Goal: Navigation & Orientation: Find specific page/section

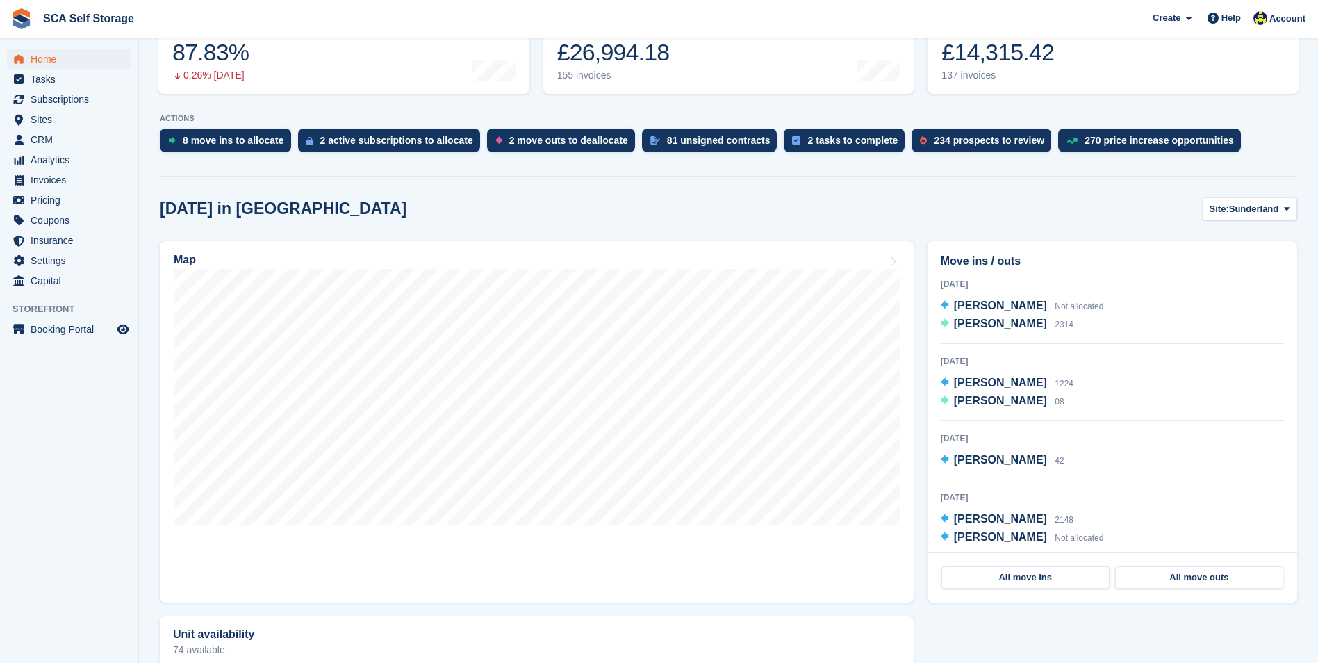
scroll to position [208, 0]
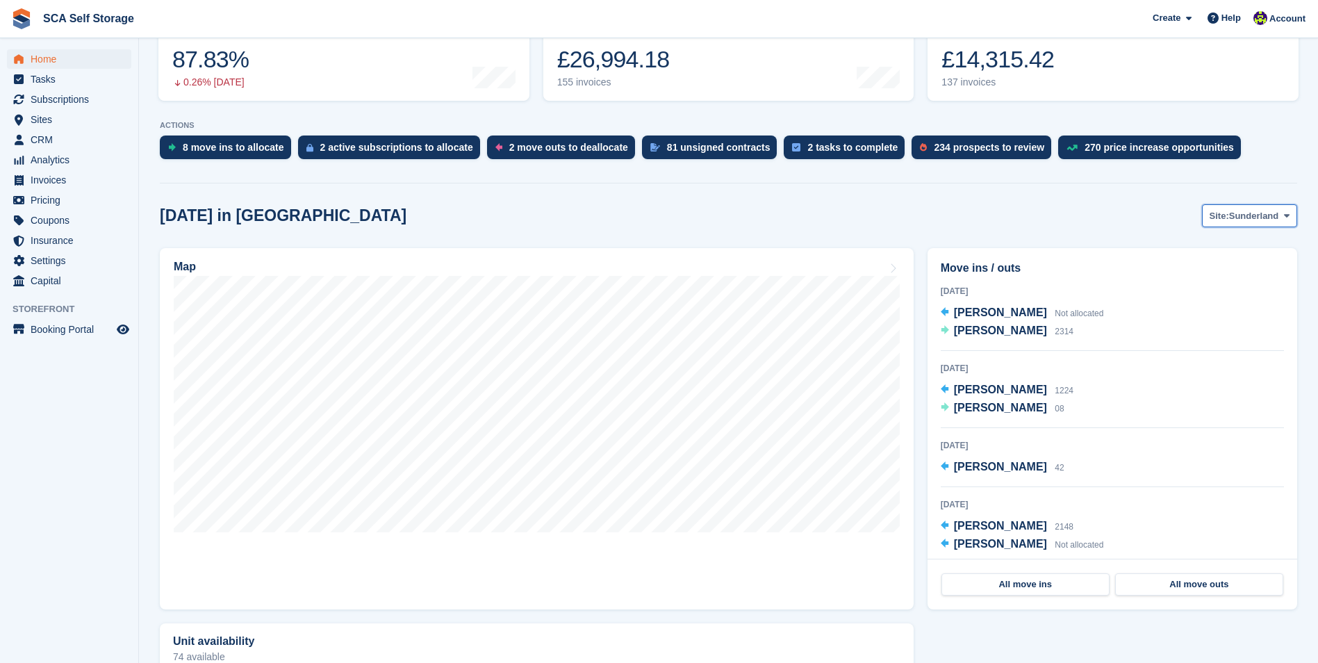
click at [1251, 212] on span "Sunderland" at bounding box center [1254, 216] width 50 height 14
click at [67, 113] on span "Sites" at bounding box center [72, 119] width 83 height 19
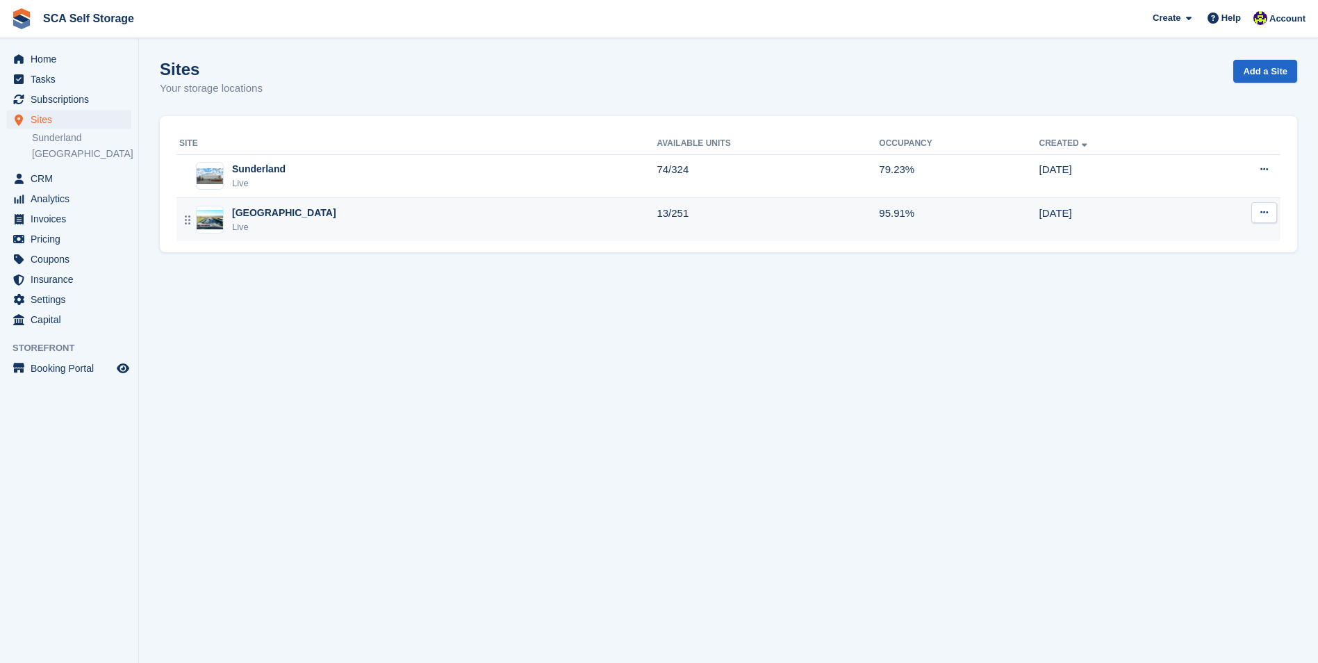
click at [313, 217] on div "Sheffield Live" at bounding box center [417, 220] width 477 height 28
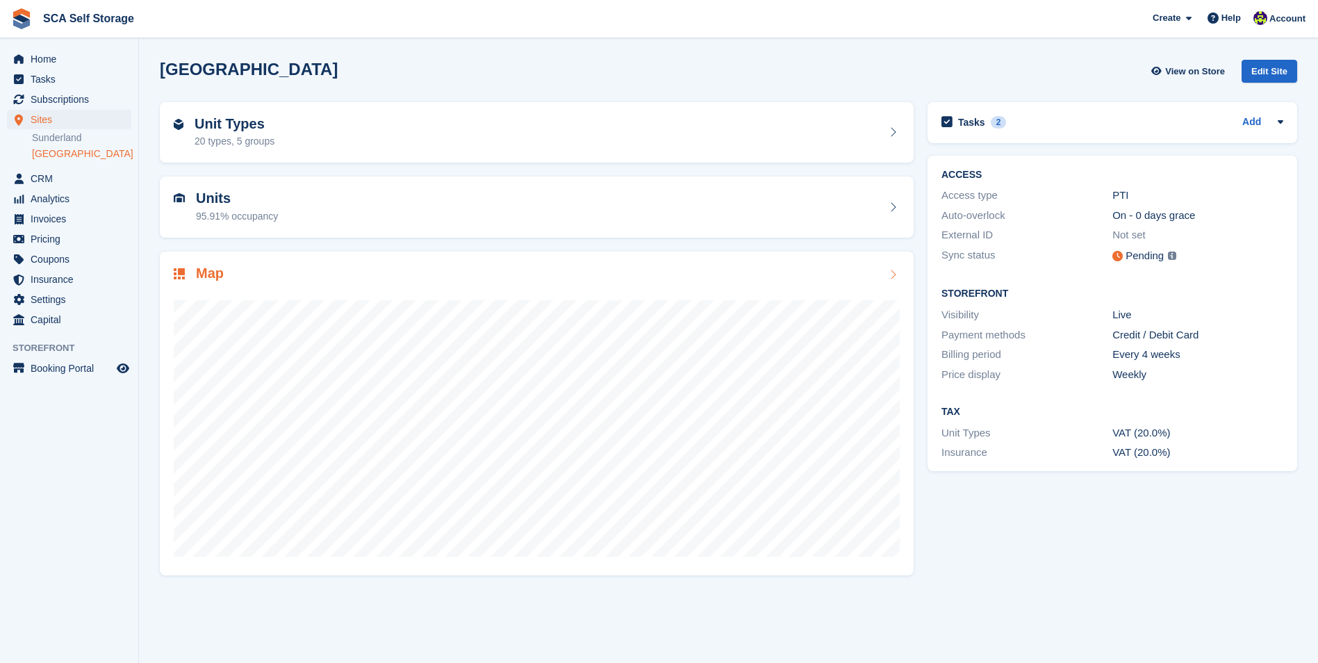
click at [333, 281] on div "Map" at bounding box center [537, 274] width 726 height 19
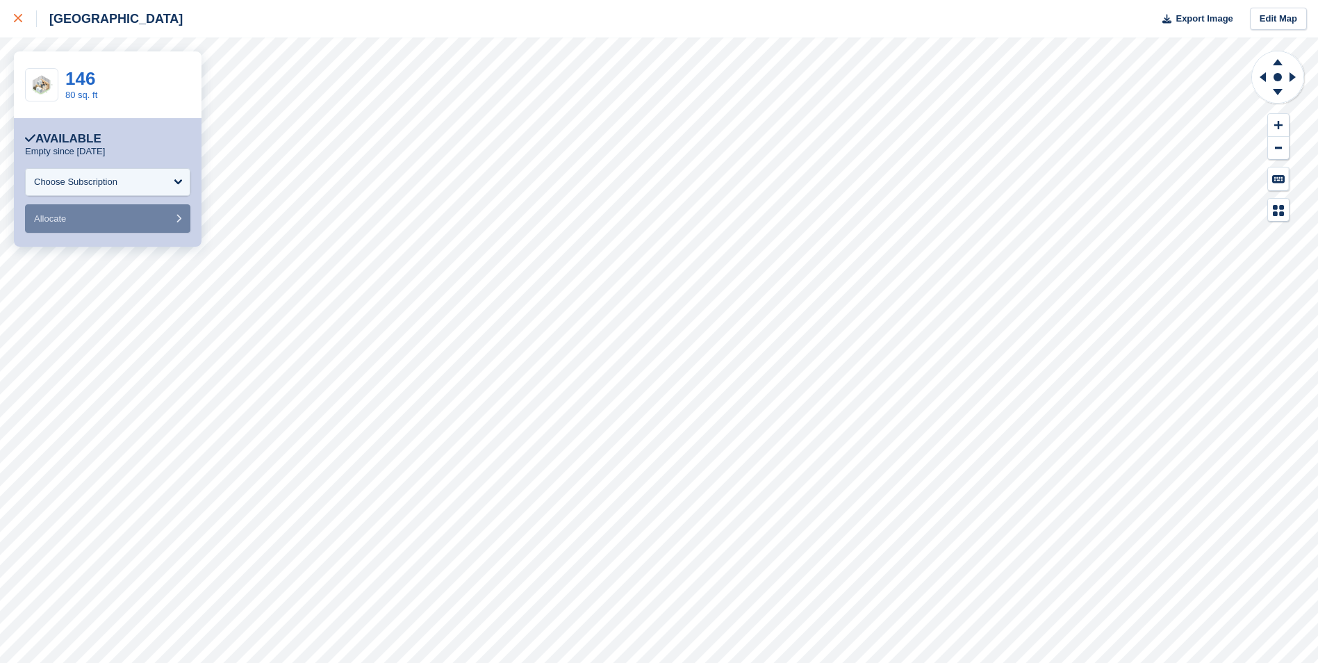
click at [15, 13] on div at bounding box center [25, 18] width 23 height 17
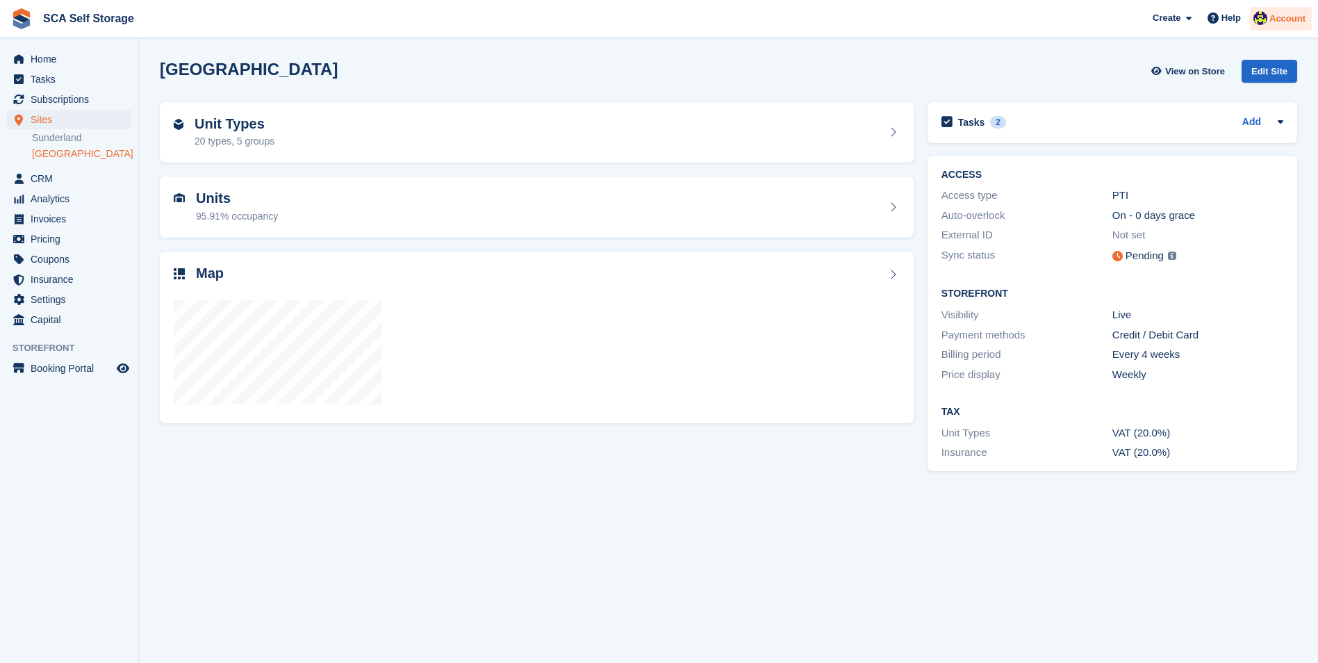
click at [1279, 15] on span "Account" at bounding box center [1287, 19] width 36 height 14
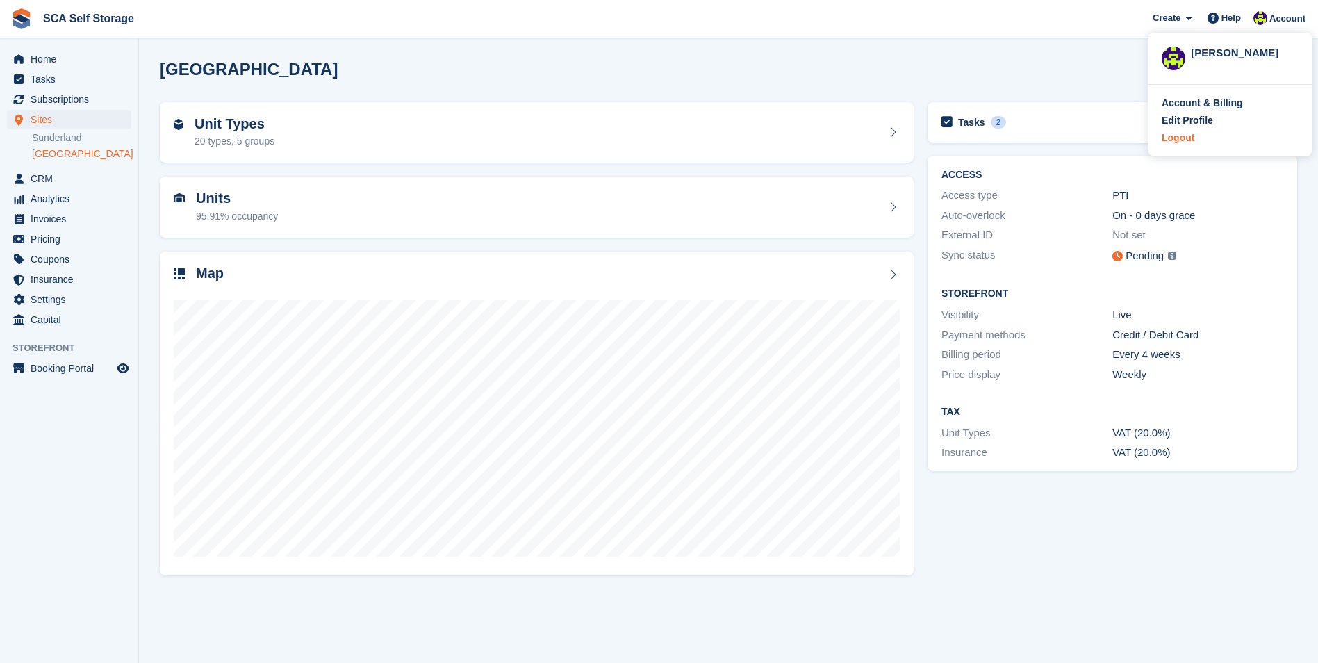
click at [1166, 140] on div "Logout" at bounding box center [1178, 138] width 33 height 15
